Goal: Find contact information: Find contact information

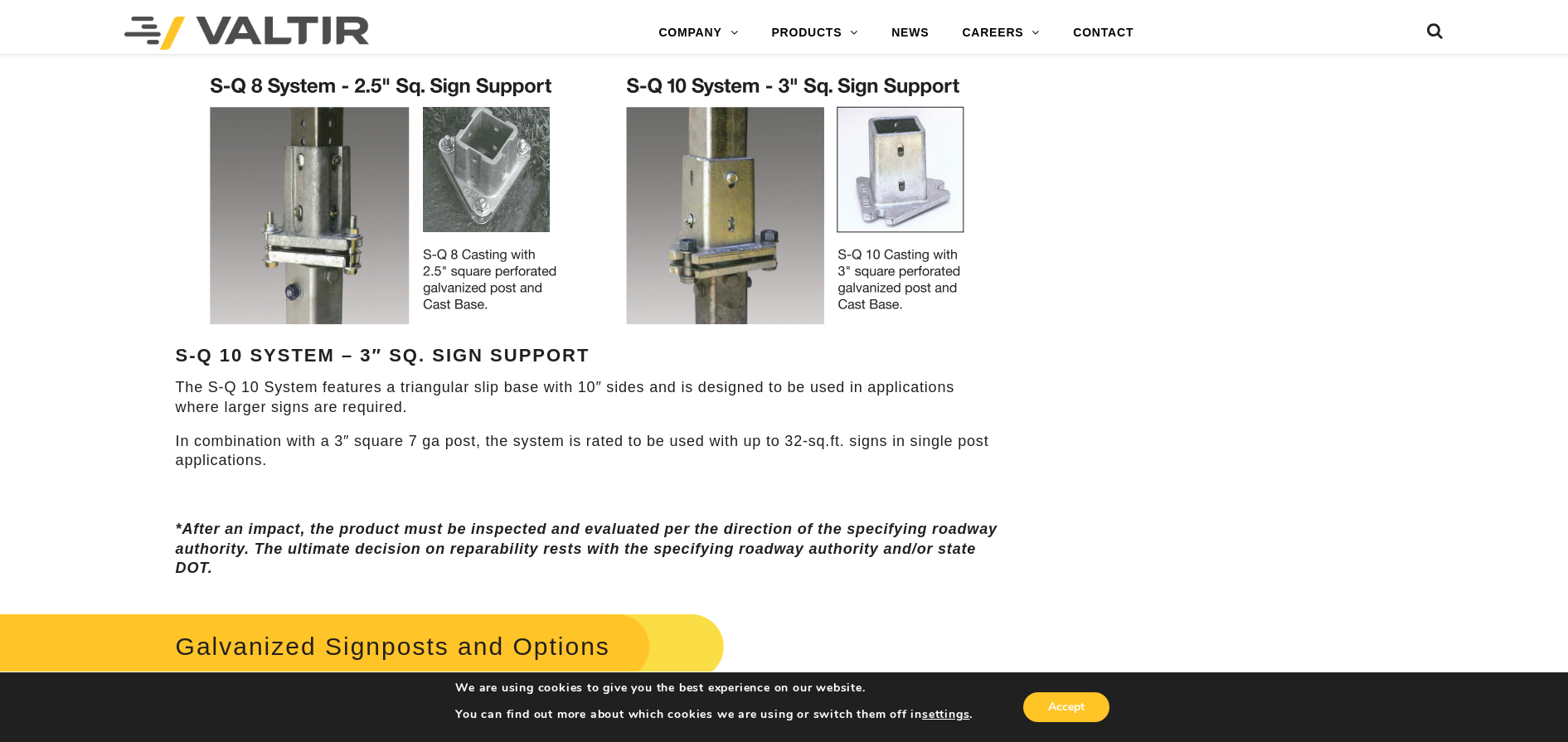
scroll to position [1160, 0]
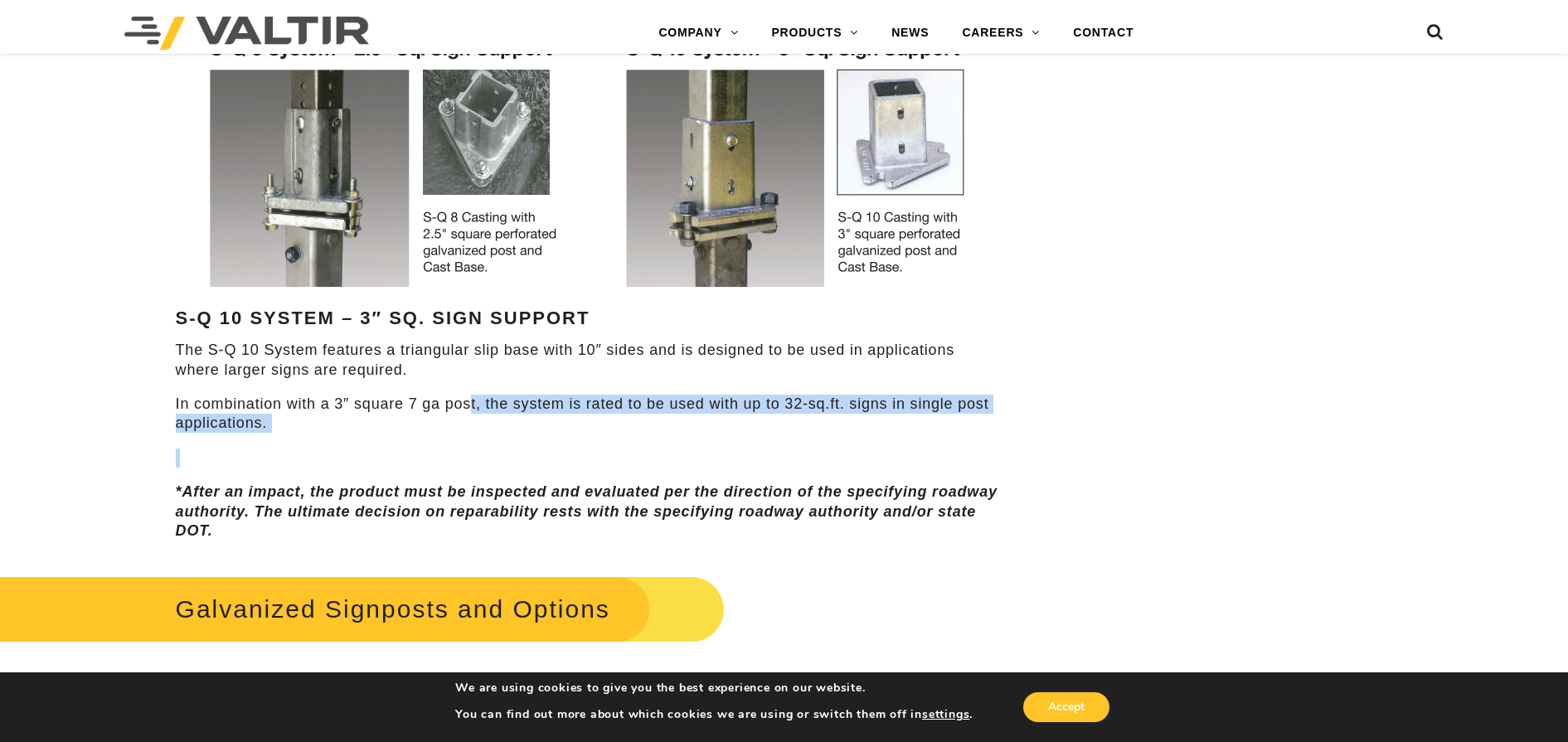
drag, startPoint x: 472, startPoint y: 407, endPoint x: 561, endPoint y: 433, distance: 92.7
click at [561, 433] on div "Features S-Q 8 System – 2.5″ Sq. Sign Support The S-Q 8 system features a trian…" at bounding box center [587, 125] width 825 height 831
click at [552, 444] on div "Features S-Q 8 System – 2.5″ Sq. Sign Support The S-Q 8 system features a trian…" at bounding box center [587, 125] width 825 height 831
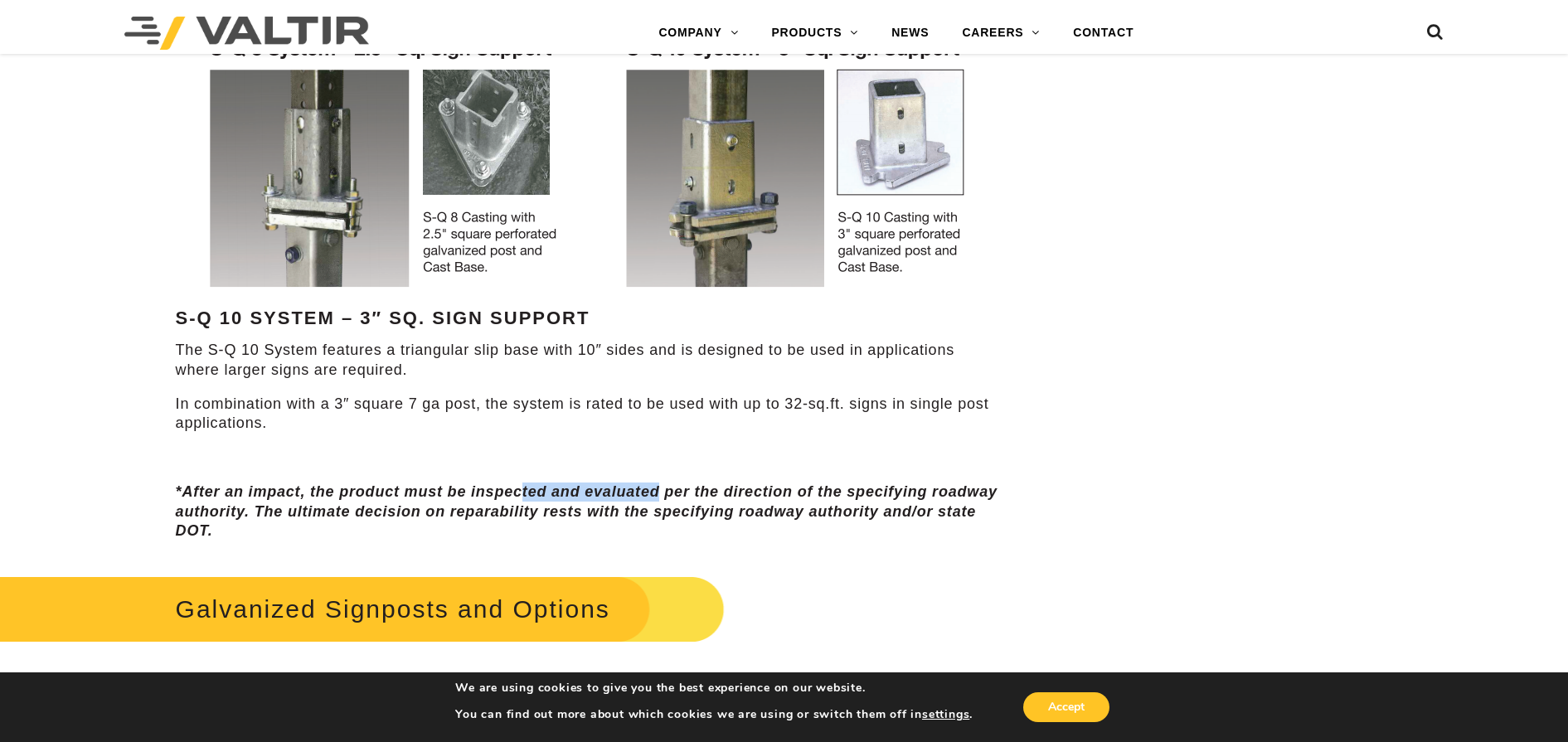
drag, startPoint x: 524, startPoint y: 483, endPoint x: 660, endPoint y: 476, distance: 136.2
click at [660, 476] on div "Features S-Q 8 System – 2.5″ Sq. Sign Support The S-Q 8 system features a trian…" at bounding box center [587, 125] width 825 height 831
click at [982, 428] on p "In combination with a 3″ square 7 ga post, the system is rated to be used with …" at bounding box center [587, 414] width 825 height 39
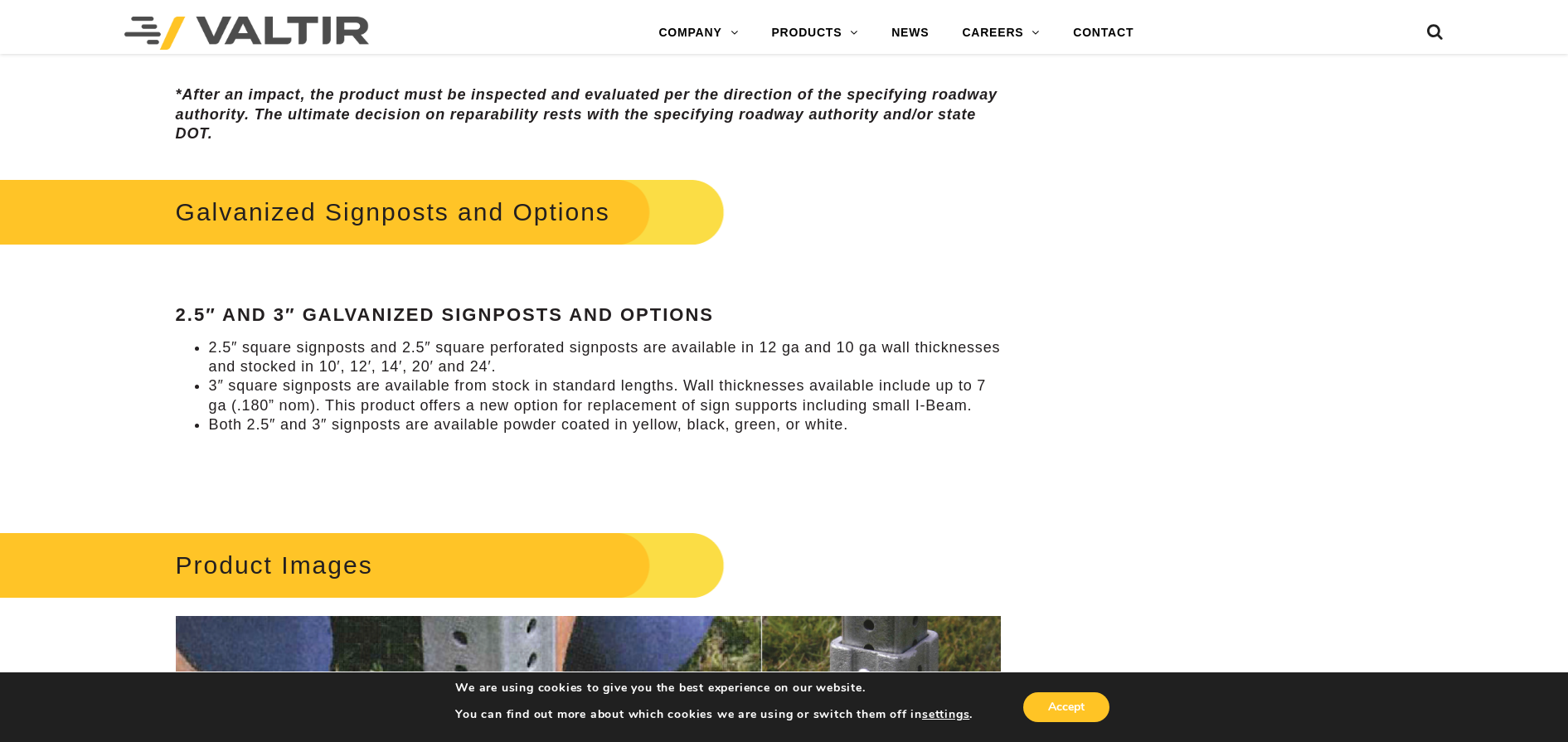
scroll to position [1574, 0]
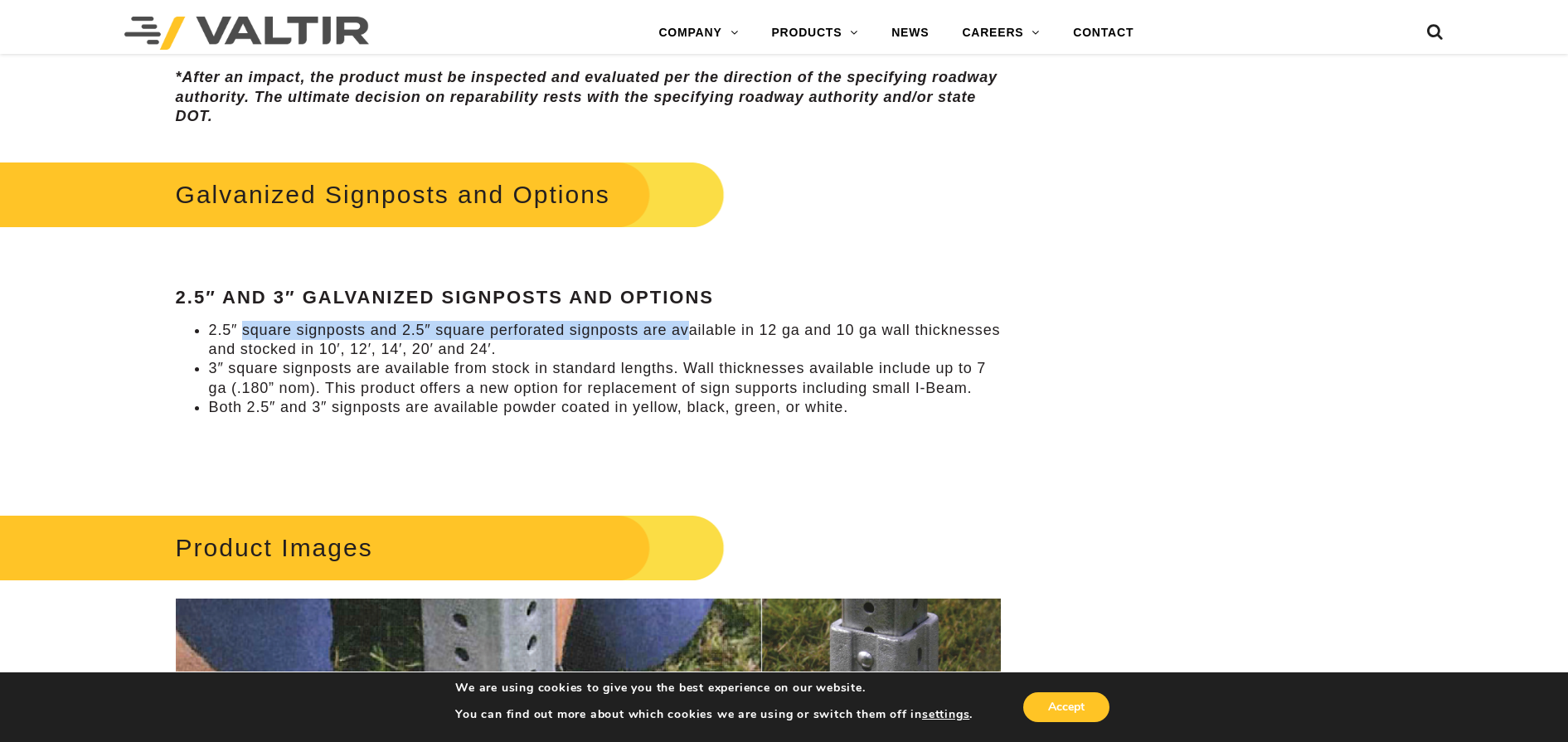
drag, startPoint x: 244, startPoint y: 328, endPoint x: 692, endPoint y: 333, distance: 448.0
click at [692, 333] on li "2.5″ square signposts and 2.5″ square perforated signposts are available in 12 …" at bounding box center [605, 340] width 792 height 39
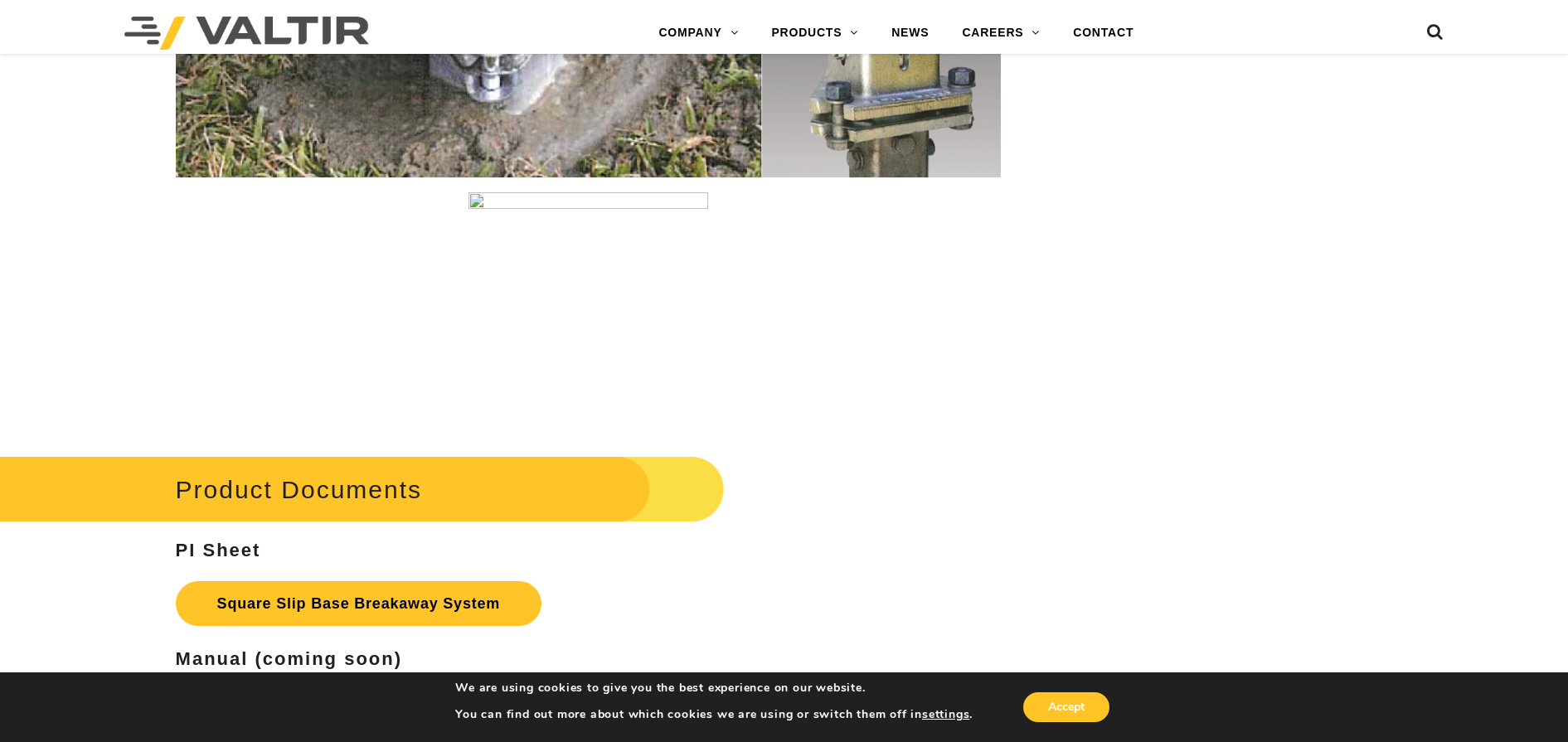
scroll to position [3056, 0]
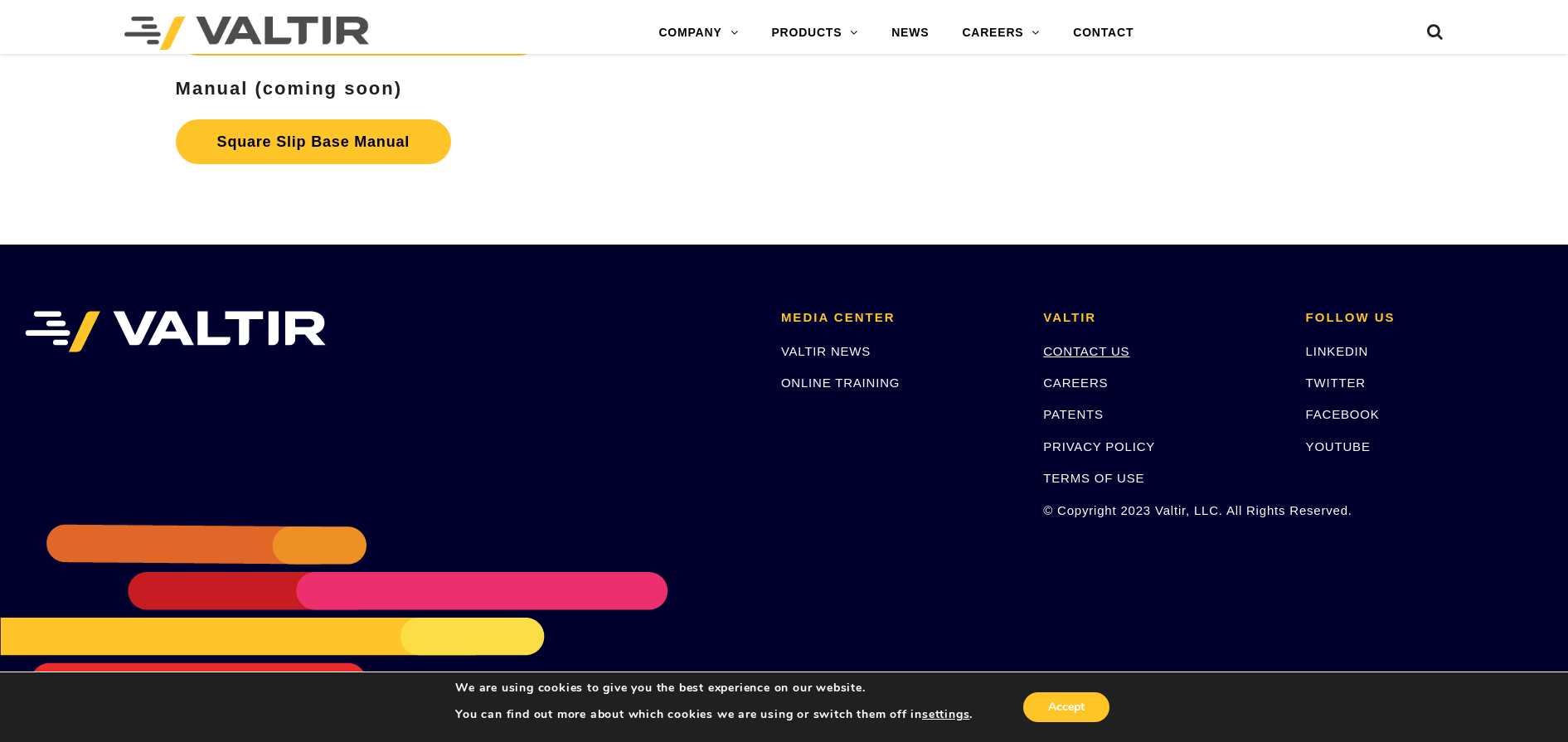
click at [1092, 353] on link "CONTACT US" at bounding box center [1085, 351] width 86 height 14
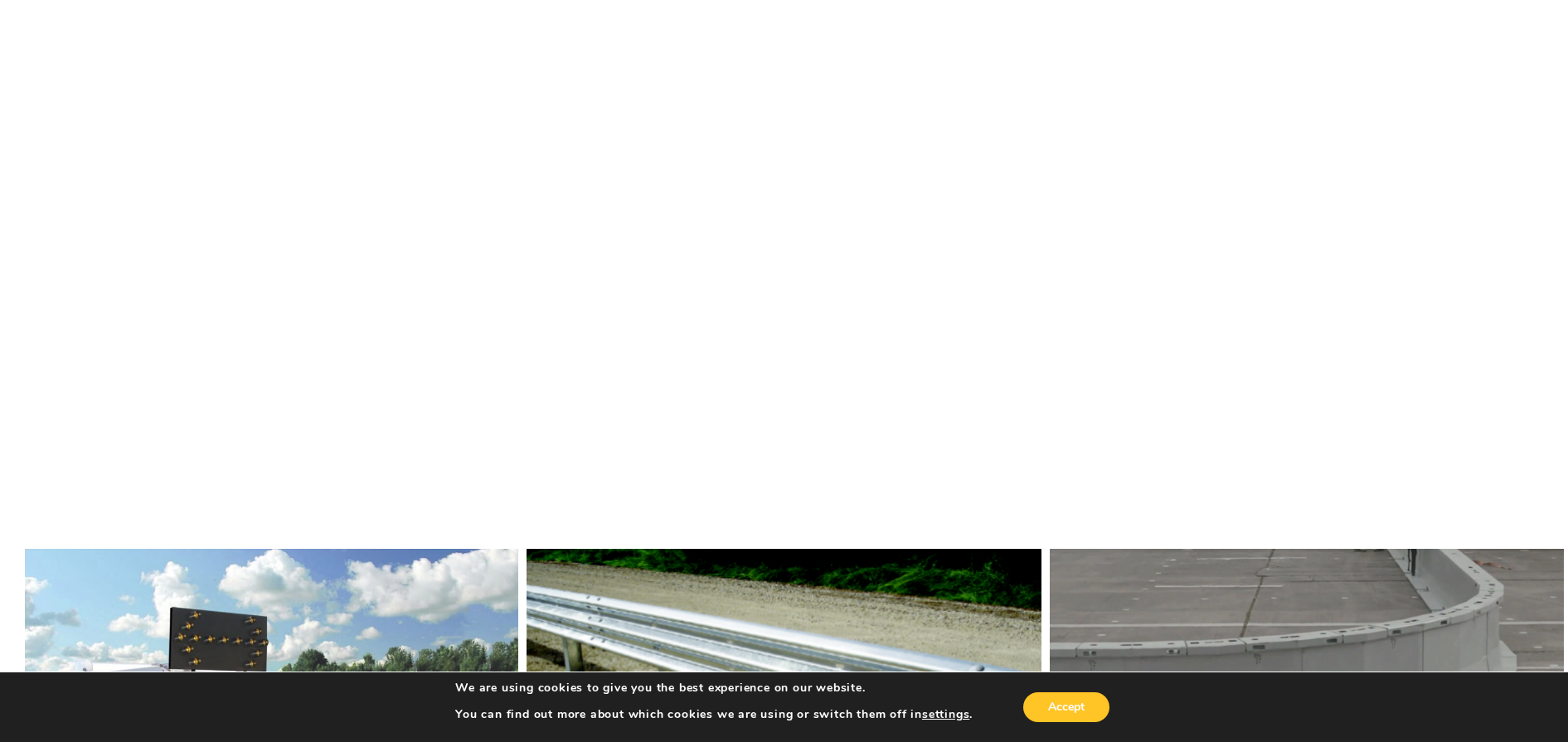
scroll to position [498, 0]
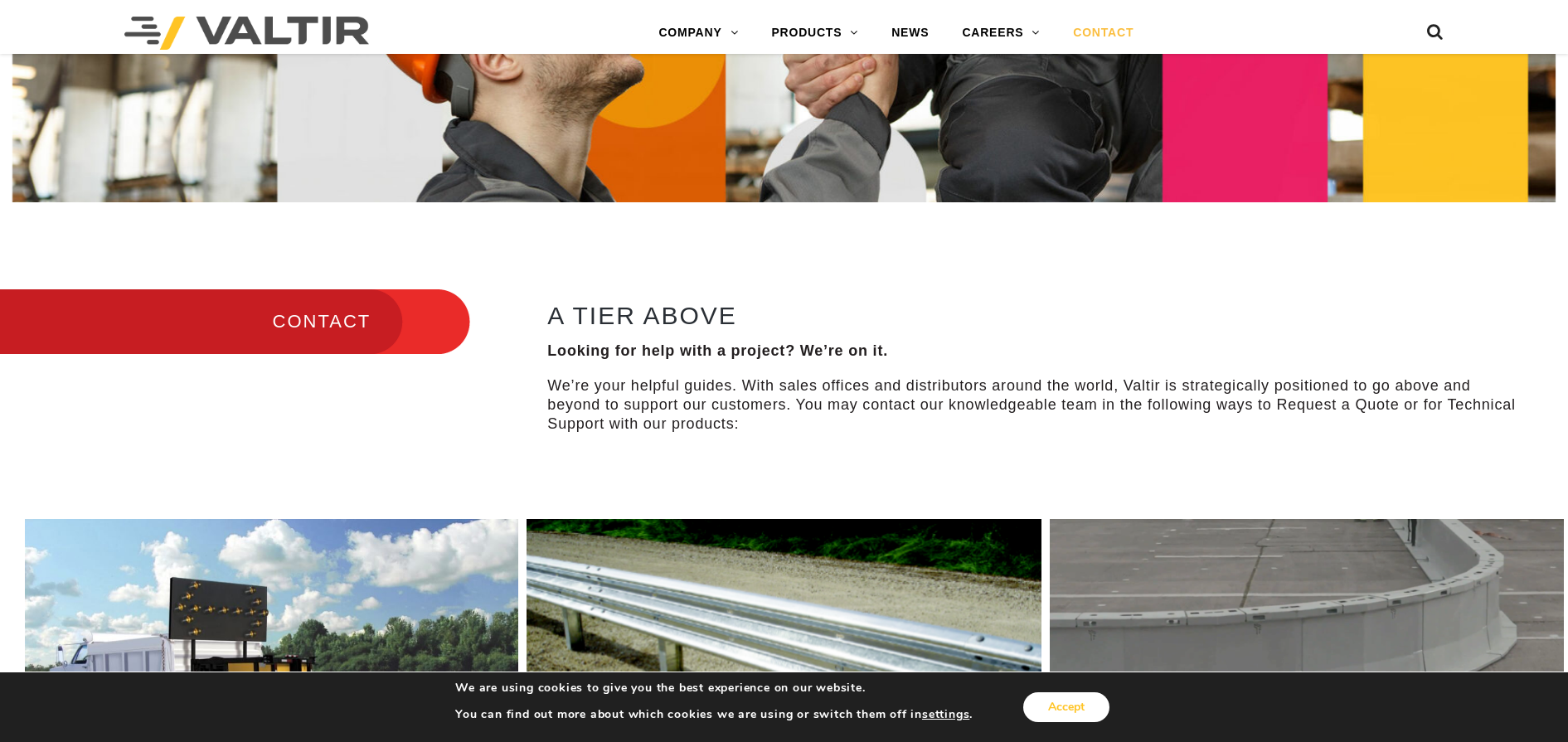
click at [1054, 710] on button "Accept" at bounding box center [1066, 707] width 86 height 30
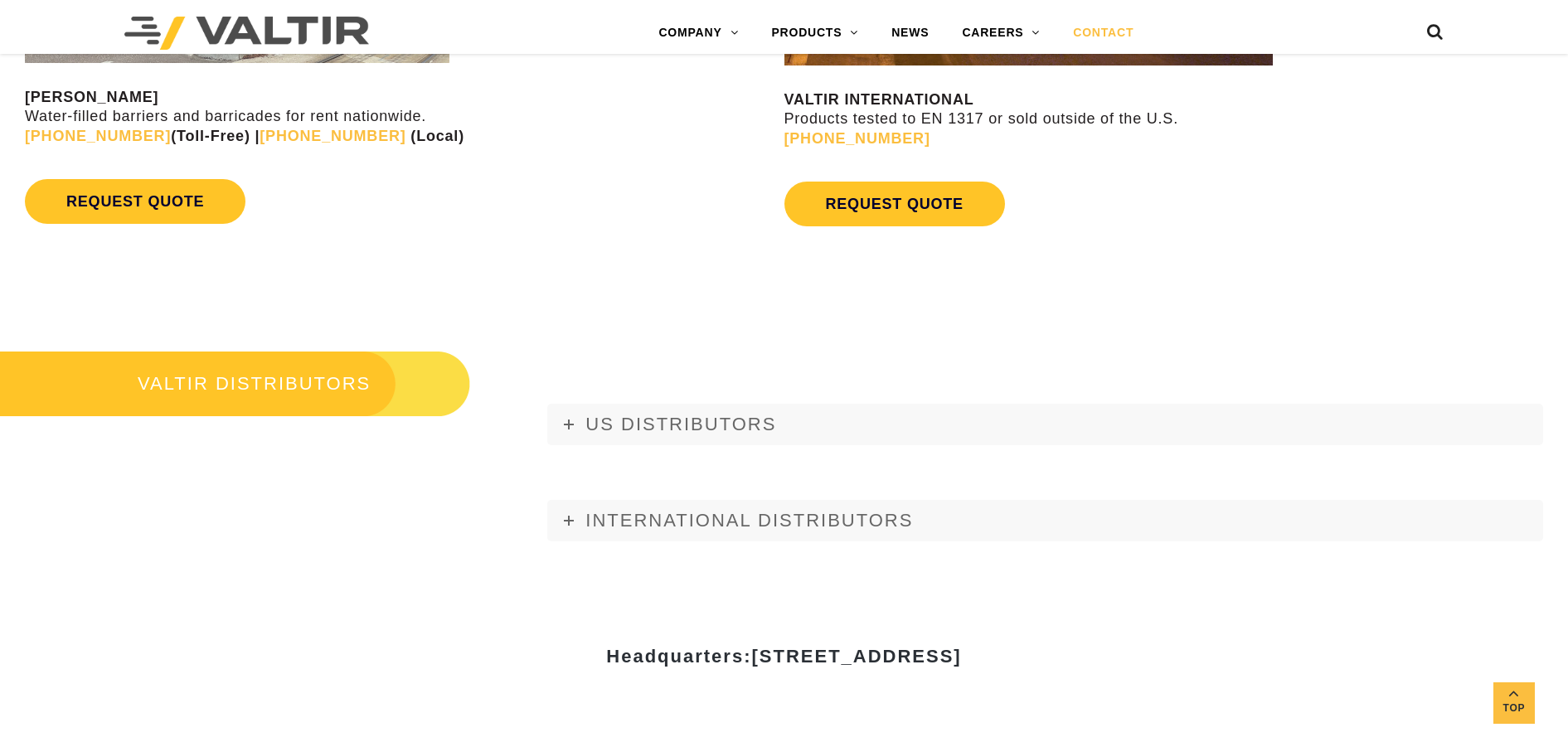
scroll to position [1823, 0]
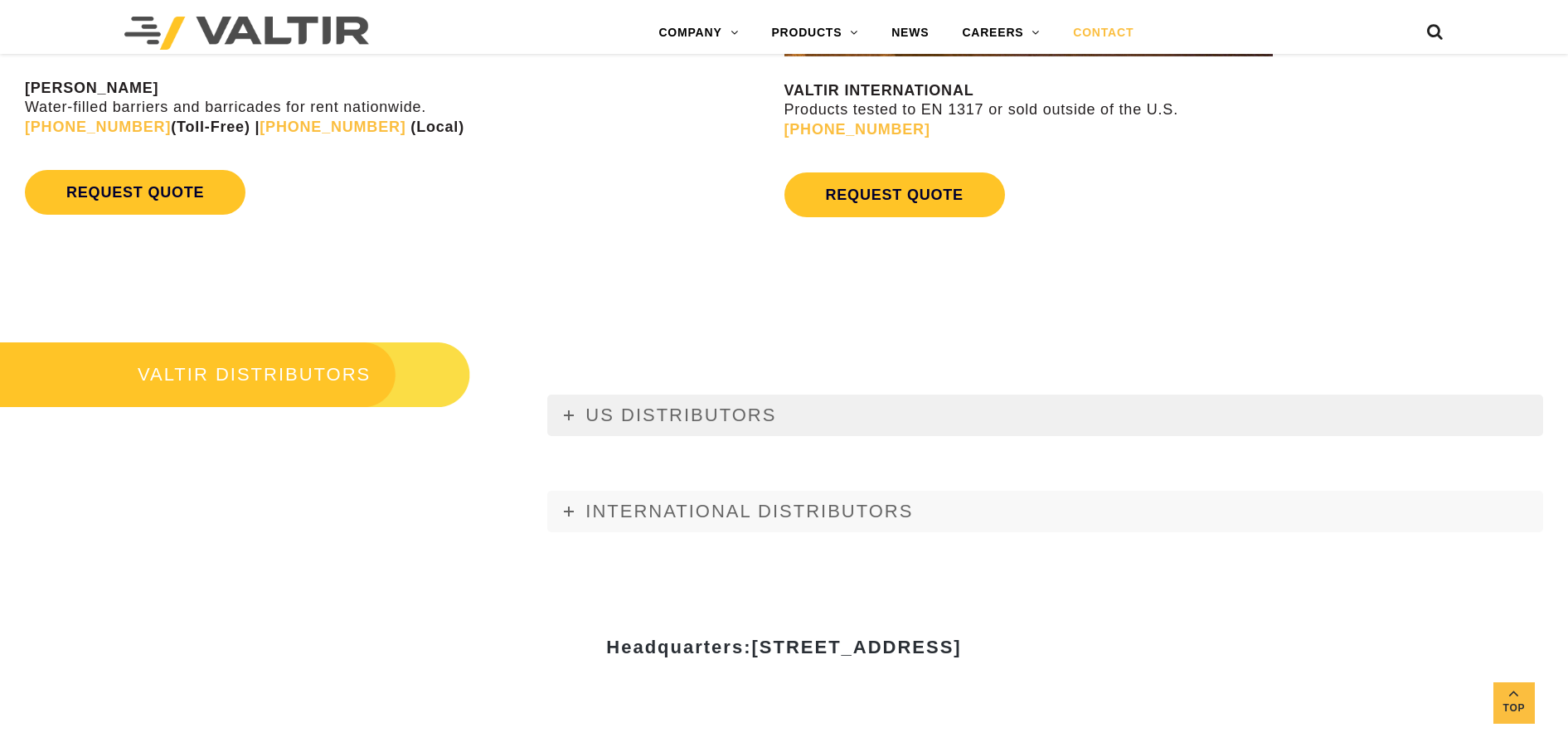
click at [716, 421] on span "US DISTRIBUTORS" at bounding box center [680, 414] width 190 height 20
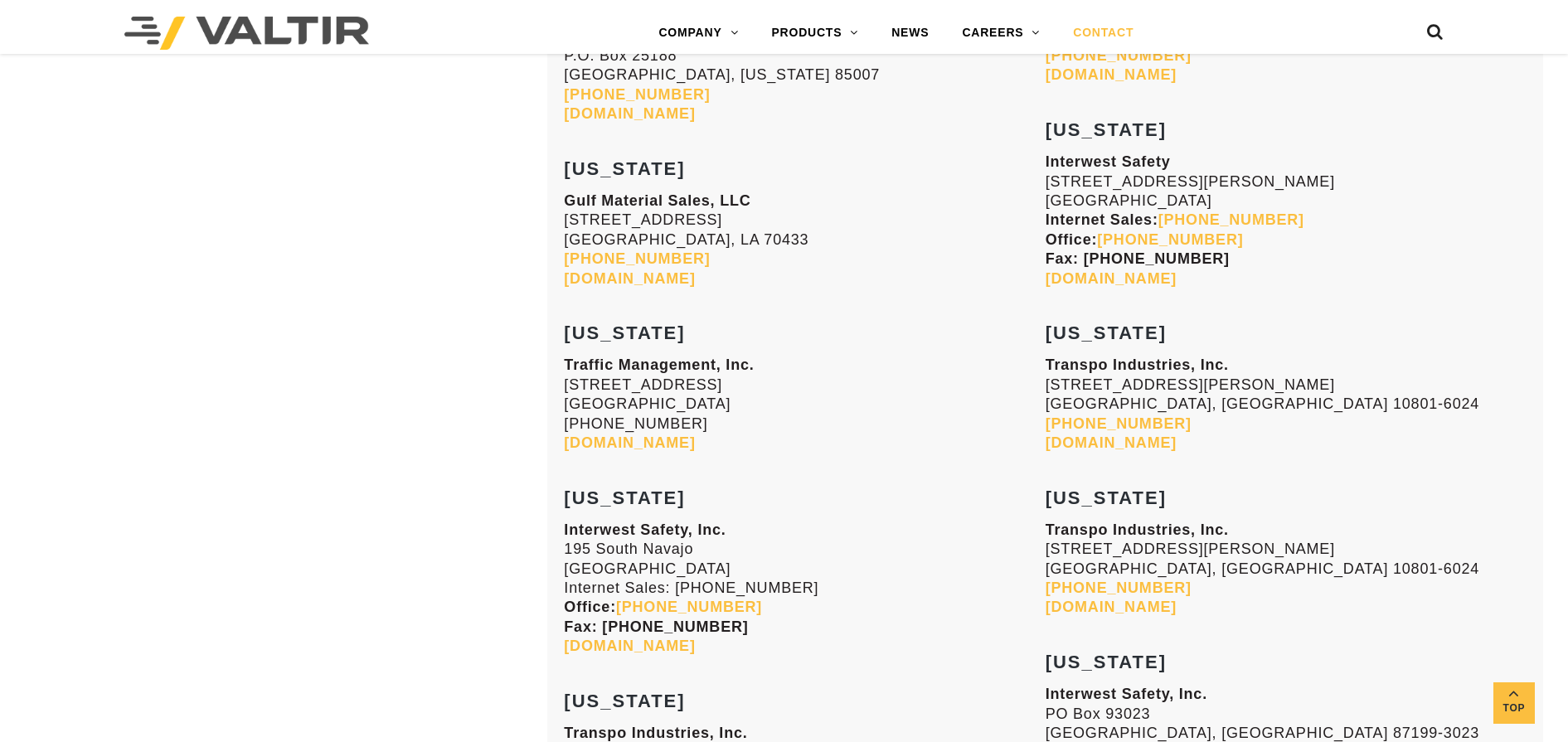
scroll to position [2734, 0]
